Goal: Transaction & Acquisition: Purchase product/service

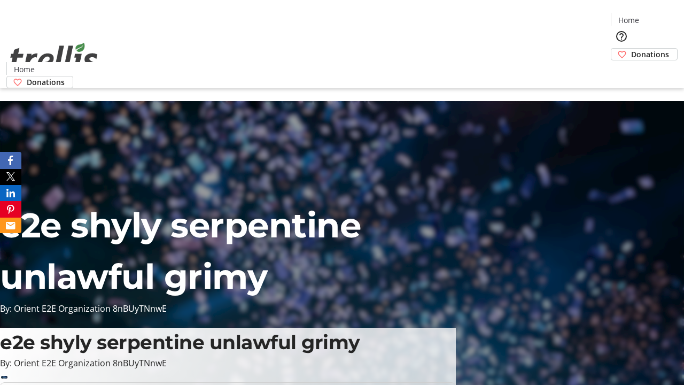
click at [631, 49] on span "Donations" at bounding box center [650, 54] width 38 height 11
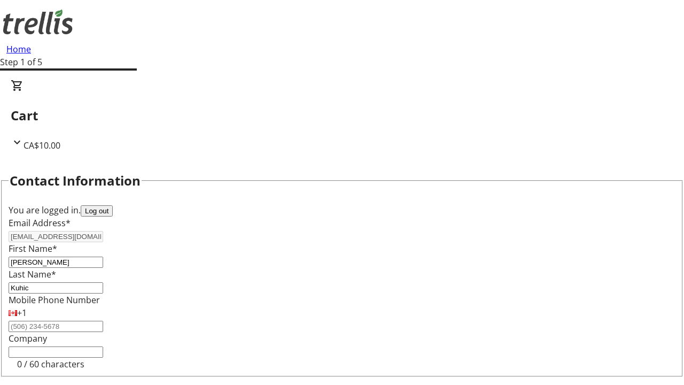
select select "CA"
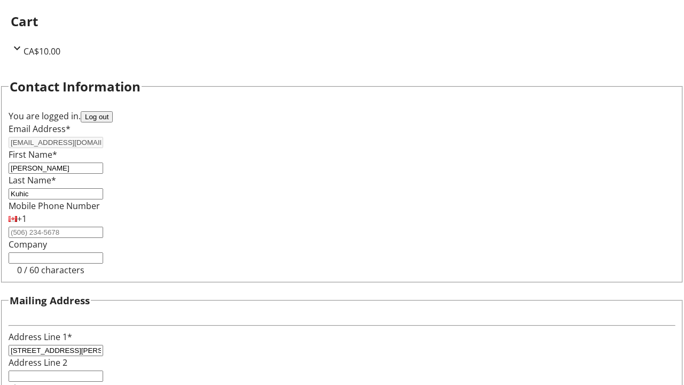
select select "BC"
type input "Kelowna"
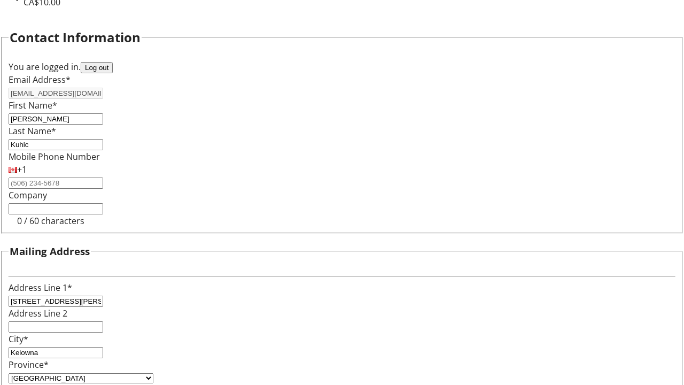
type input "V1Y 0C2"
